Goal: Navigation & Orientation: Find specific page/section

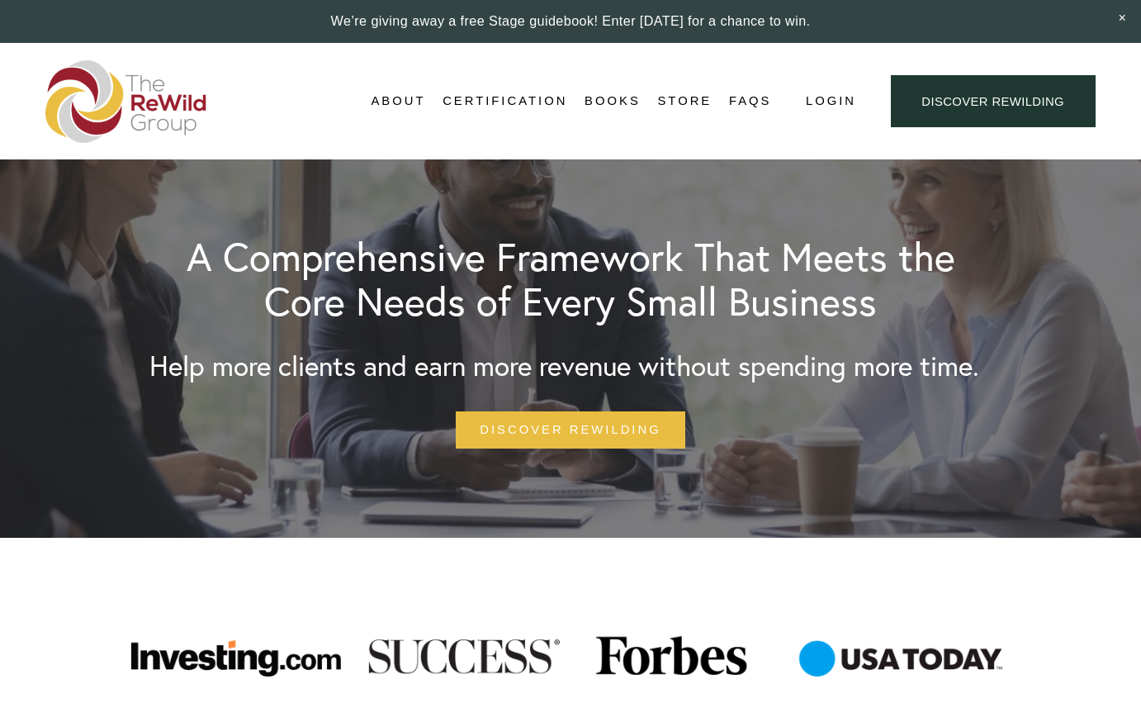
click at [538, 103] on link "Certification" at bounding box center [505, 101] width 125 height 25
click at [0, 0] on link "Adviser Network" at bounding box center [0, 0] width 0 height 0
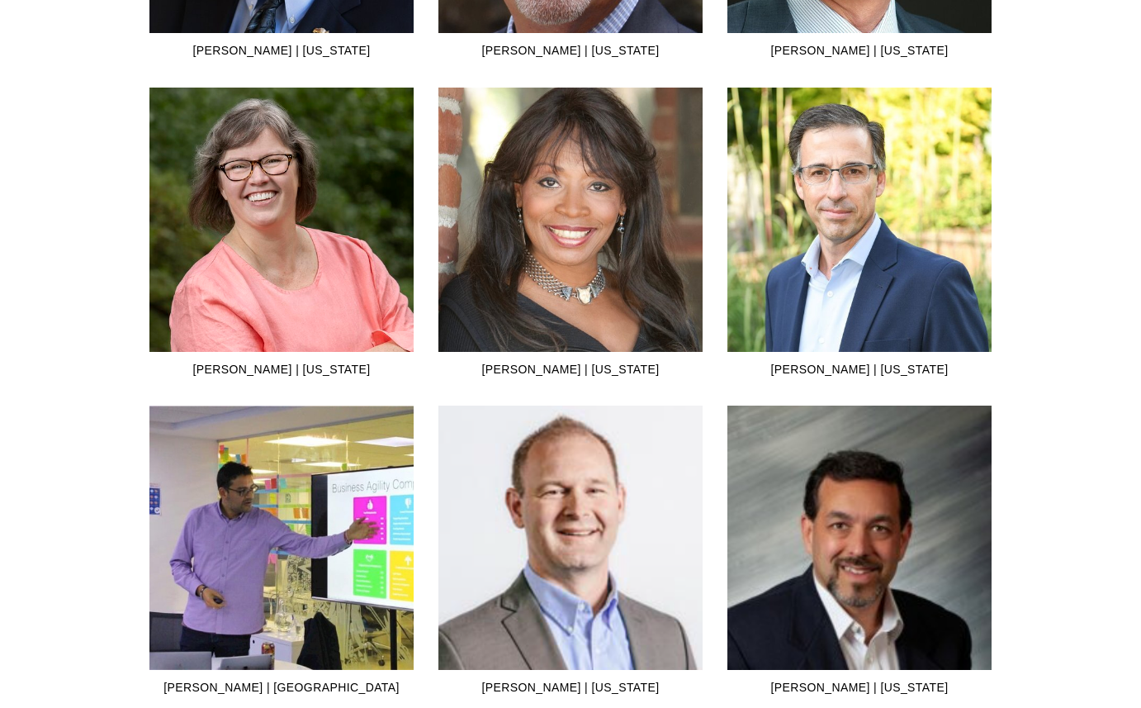
scroll to position [3520, 0]
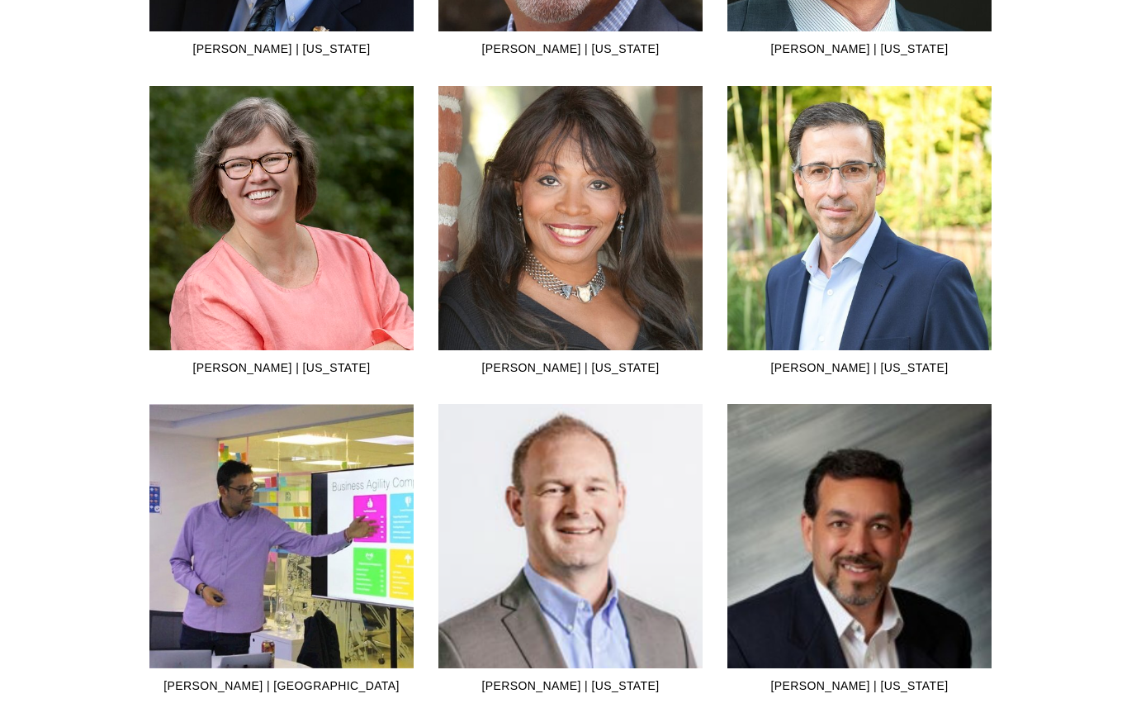
click at [883, 310] on img at bounding box center [859, 218] width 264 height 264
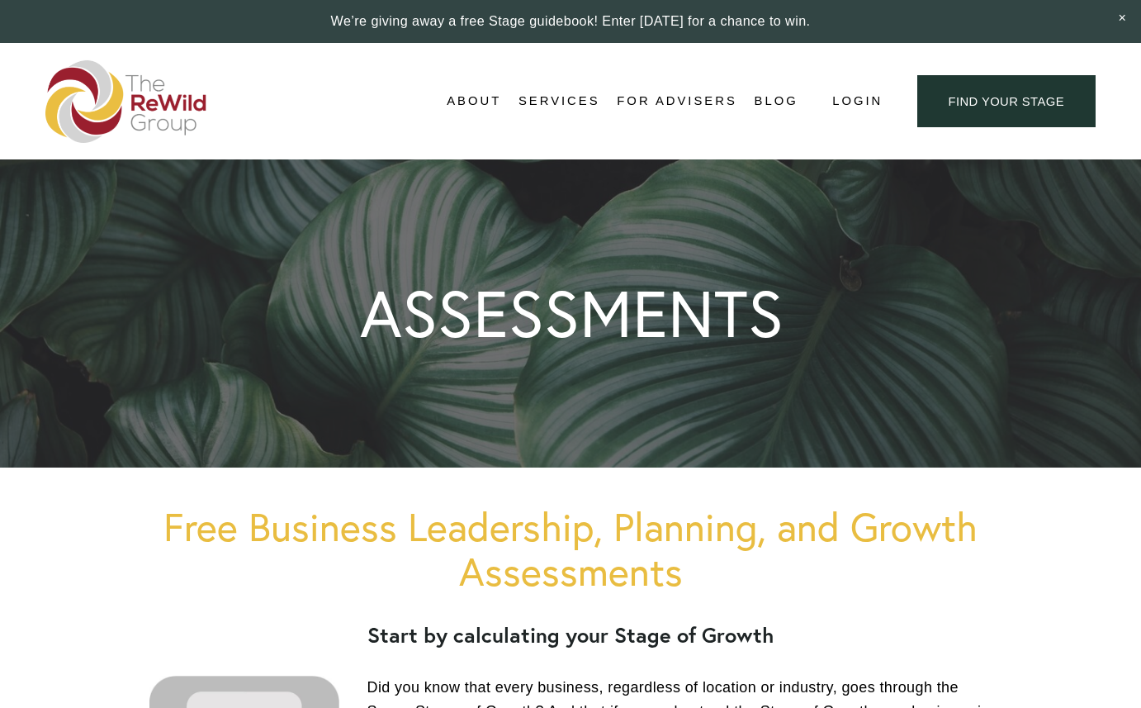
scroll to position [988, 0]
